Goal: Navigation & Orientation: Find specific page/section

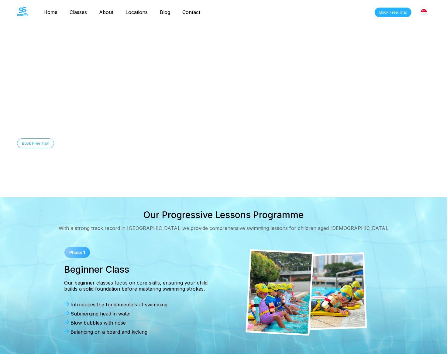
click at [79, 13] on link "Classes" at bounding box center [78, 12] width 29 height 6
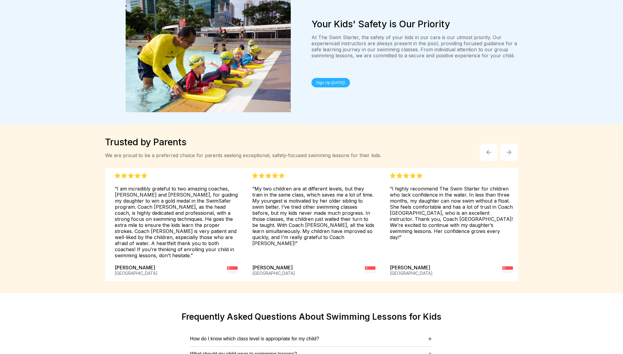
scroll to position [1310, 0]
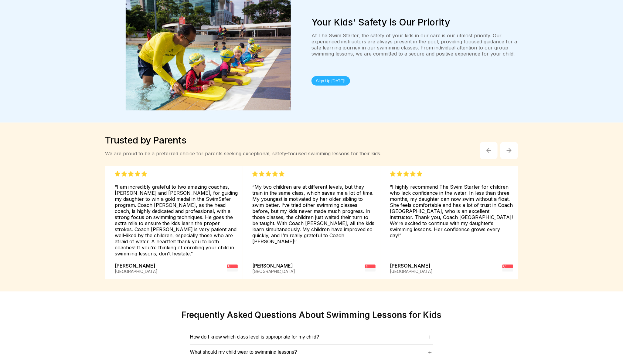
click at [446, 148] on img "button" at bounding box center [509, 150] width 5 height 5
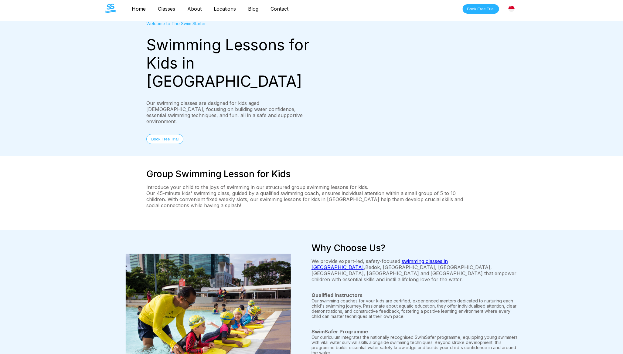
scroll to position [0, 0]
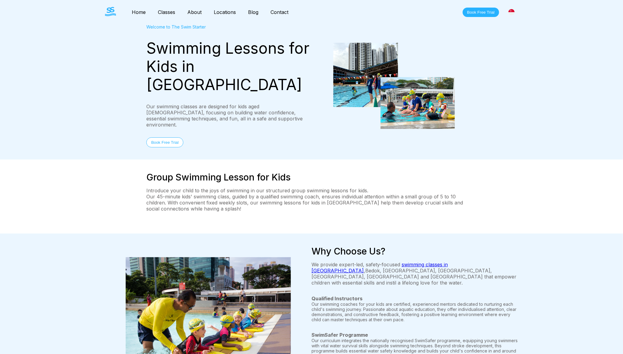
click at [170, 28] on div "Welcome to The Swim Starter" at bounding box center [228, 26] width 165 height 5
click at [283, 11] on link "Contact" at bounding box center [280, 12] width 30 height 6
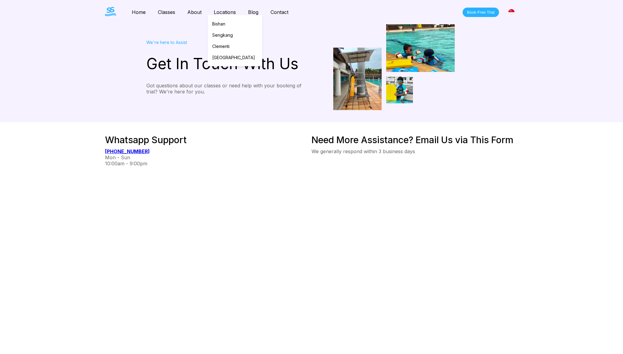
click at [231, 10] on link "Locations" at bounding box center [225, 12] width 34 height 6
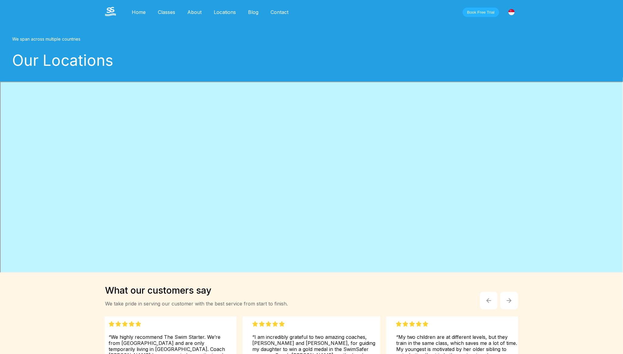
click at [194, 10] on link "About" at bounding box center [194, 12] width 26 height 6
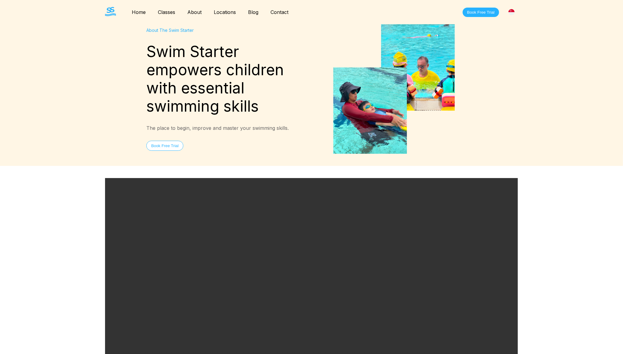
click at [166, 12] on link "Classes" at bounding box center [166, 12] width 29 height 6
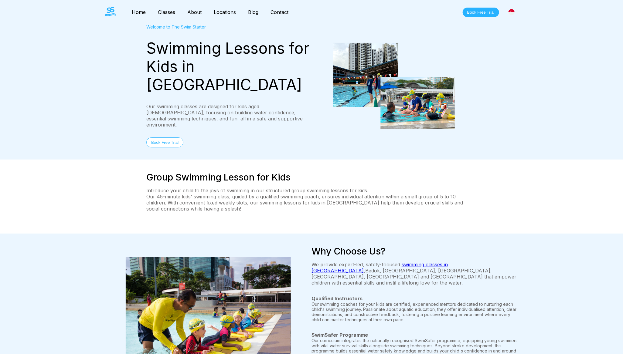
click at [136, 11] on link "Home" at bounding box center [139, 12] width 26 height 6
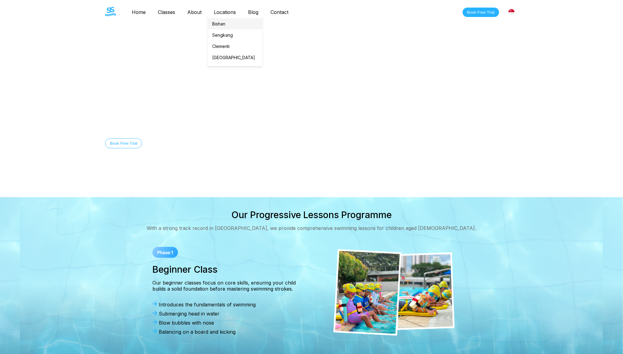
click at [226, 24] on link "Bishan" at bounding box center [235, 23] width 55 height 11
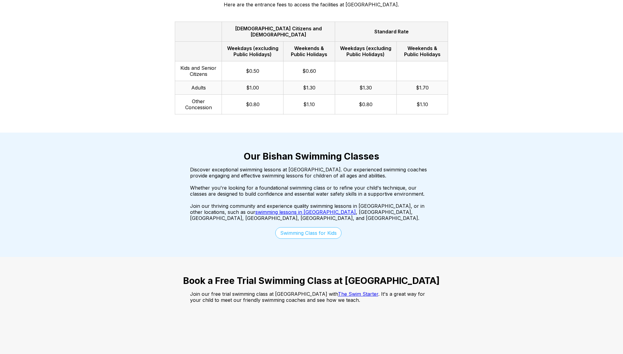
scroll to position [962, 0]
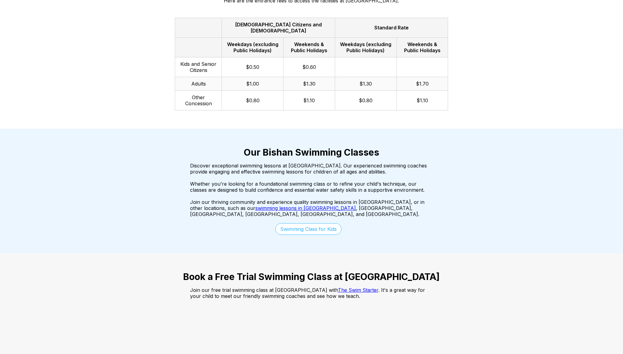
click at [412, 205] on div "Our Bishan Swimming Classes Discover exceptional swimming lessons at [GEOGRAPHI…" at bounding box center [311, 191] width 437 height 125
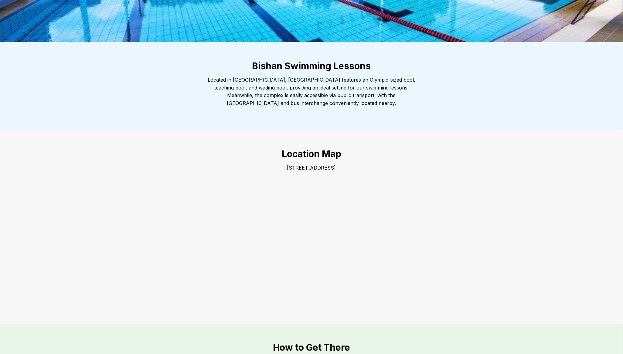
scroll to position [0, 0]
